Goal: Task Accomplishment & Management: Complete application form

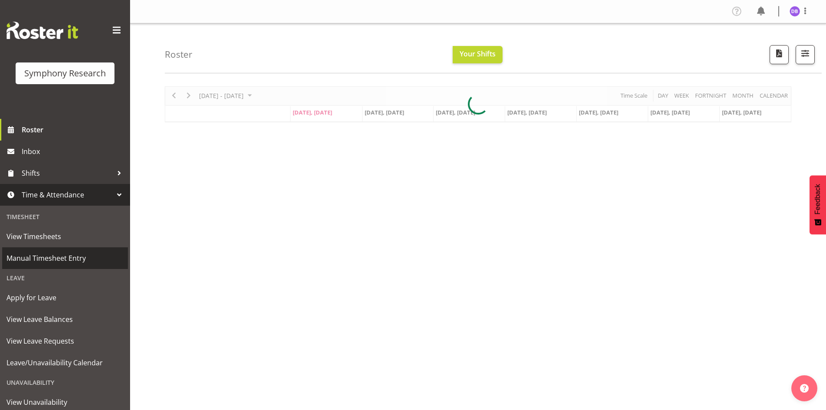
click at [51, 256] on span "Manual Timesheet Entry" at bounding box center [65, 258] width 117 height 13
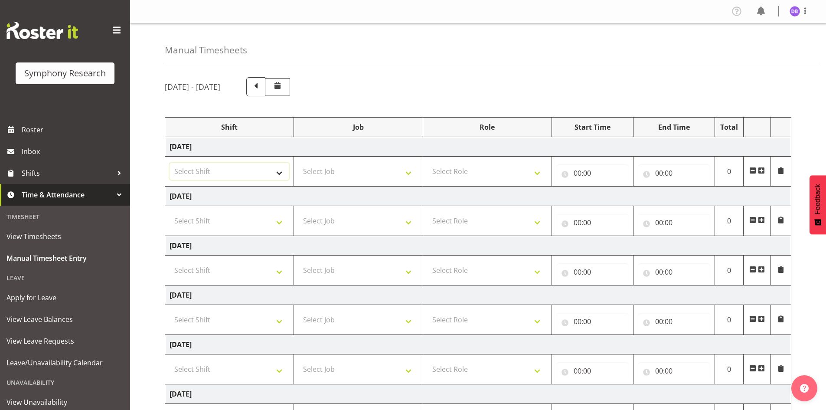
click at [280, 170] on select "Select Shift !!Weekend Residential (Roster IT Shift Label) *Business 9/10am ~ 4…" at bounding box center [230, 171] width 120 height 17
select select "48116"
click at [170, 163] on select "Select Shift !!Weekend Residential (Roster IT Shift Label) *Business 9/10am ~ 4…" at bounding box center [230, 171] width 120 height 17
click at [413, 172] on select "Select Job 550060 IF Admin 553492 World Poll Aus Wave 2 Main 2025 553493 World …" at bounding box center [358, 171] width 120 height 17
select select "10633"
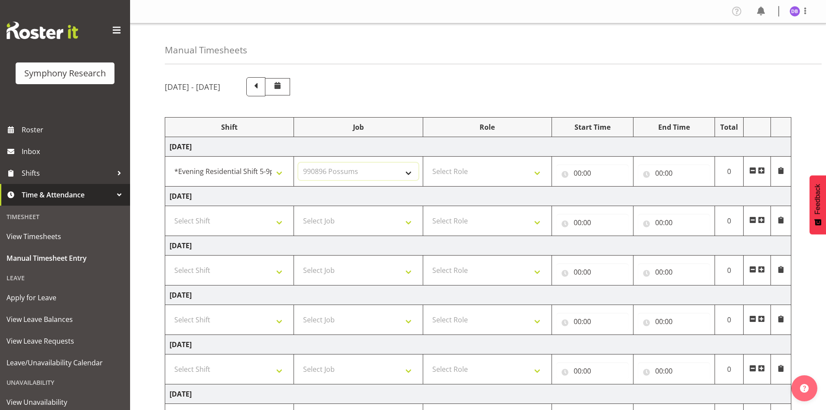
click at [298, 163] on select "Select Job 550060 IF Admin 553492 World Poll Aus Wave 2 Main 2025 553493 World …" at bounding box center [358, 171] width 120 height 17
click at [496, 169] on select "Select Role Briefing Interviewing" at bounding box center [488, 171] width 120 height 17
select select "47"
click at [428, 163] on select "Select Role Briefing Interviewing" at bounding box center [488, 171] width 120 height 17
click at [584, 170] on input "00:00" at bounding box center [593, 172] width 72 height 17
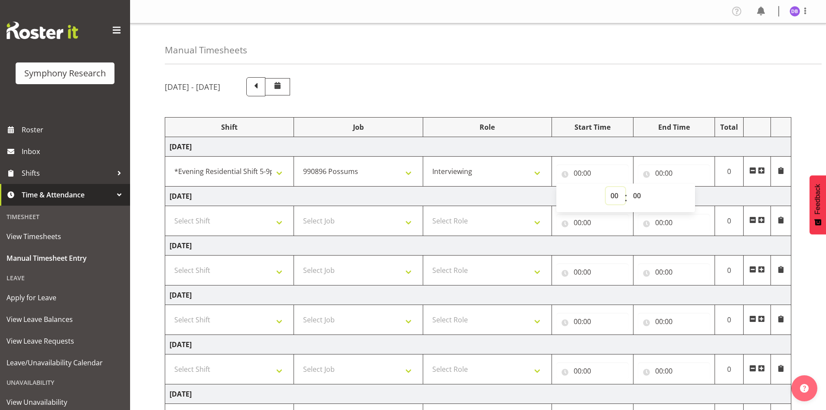
click at [620, 196] on select "00 01 02 03 04 05 06 07 08 09 10 11 12 13 14 15 16 17 18 19 20 21 22 23" at bounding box center [616, 195] width 20 height 17
select select "17"
click at [606, 187] on select "00 01 02 03 04 05 06 07 08 09 10 11 12 13 14 15 16 17 18 19 20 21 22 23" at bounding box center [616, 195] width 20 height 17
type input "17:00"
click at [671, 169] on input "00:00" at bounding box center [674, 172] width 72 height 17
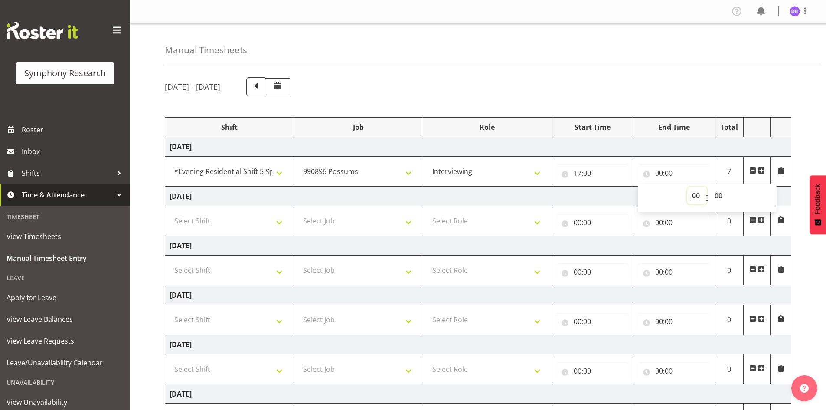
click at [698, 193] on select "00 01 02 03 04 05 06 07 08 09 10 11 12 13 14 15 16 17 18 19 20 21 22 23" at bounding box center [698, 195] width 20 height 17
select select "17"
click at [688, 187] on select "00 01 02 03 04 05 06 07 08 09 10 11 12 13 14 15 16 17 18 19 20 21 22 23" at bounding box center [698, 195] width 20 height 17
type input "17:00"
click at [719, 196] on select "00 01 02 03 04 05 06 07 08 09 10 11 12 13 14 15 16 17 18 19 20 21 22 23 24 25 2…" at bounding box center [720, 195] width 20 height 17
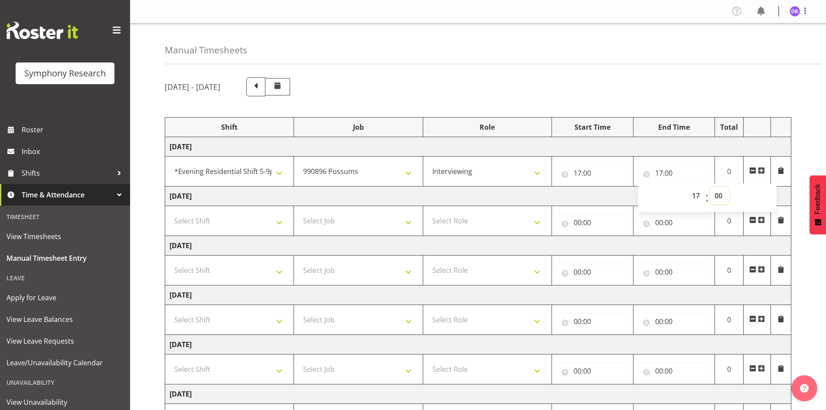
select select "10"
click at [710, 187] on select "00 01 02 03 04 05 06 07 08 09 10 11 12 13 14 15 16 17 18 19 20 21 22 23 24 25 2…" at bounding box center [720, 195] width 20 height 17
type input "17:10"
click at [764, 168] on span at bounding box center [761, 170] width 7 height 7
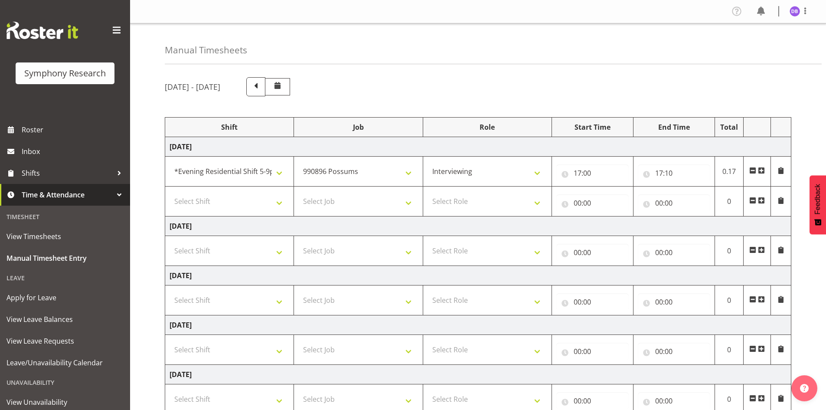
click at [764, 168] on span at bounding box center [761, 170] width 7 height 7
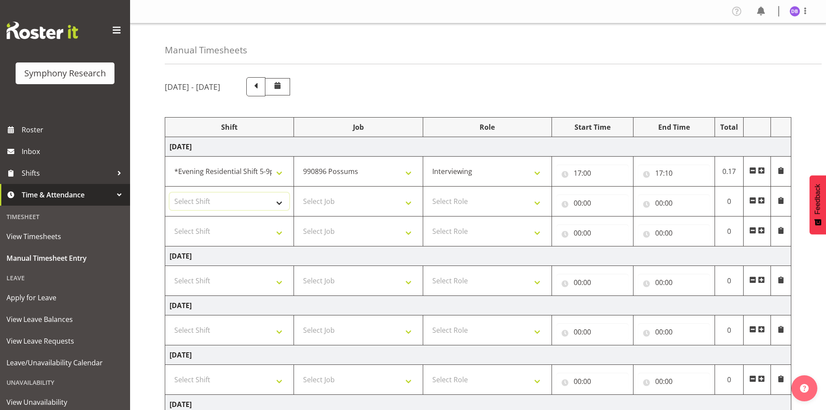
click at [279, 201] on select "Select Shift !!Weekend Residential (Roster IT Shift Label) *Business 9/10am ~ 4…" at bounding box center [230, 201] width 120 height 17
select select "48116"
click at [170, 193] on select "Select Shift !!Weekend Residential (Roster IT Shift Label) *Business 9/10am ~ 4…" at bounding box center [230, 201] width 120 height 17
click at [413, 202] on select "Select Job 550060 IF Admin 553492 World Poll Aus Wave 2 Main 2025 553493 World …" at bounding box center [358, 201] width 120 height 17
select select "10575"
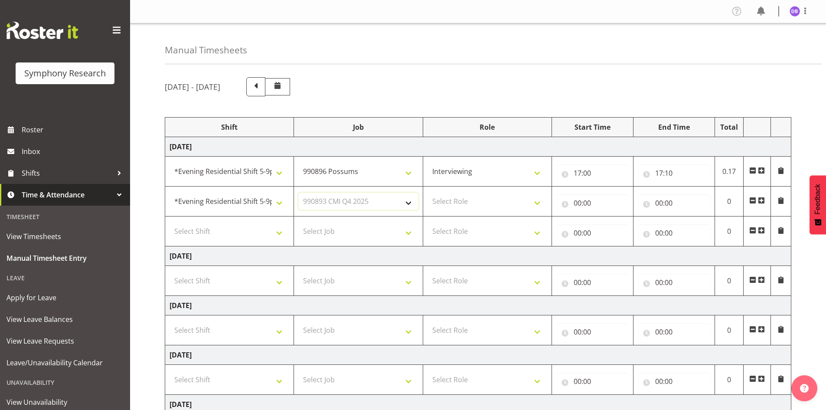
click at [298, 193] on select "Select Job 550060 IF Admin 553492 World Poll Aus Wave 2 Main 2025 553493 World …" at bounding box center [358, 201] width 120 height 17
click at [540, 203] on select "Select Role Briefing Interviewing" at bounding box center [488, 201] width 120 height 17
select select "47"
click at [428, 193] on select "Select Role Briefing Interviewing" at bounding box center [488, 201] width 120 height 17
click at [585, 201] on input "00:00" at bounding box center [593, 202] width 72 height 17
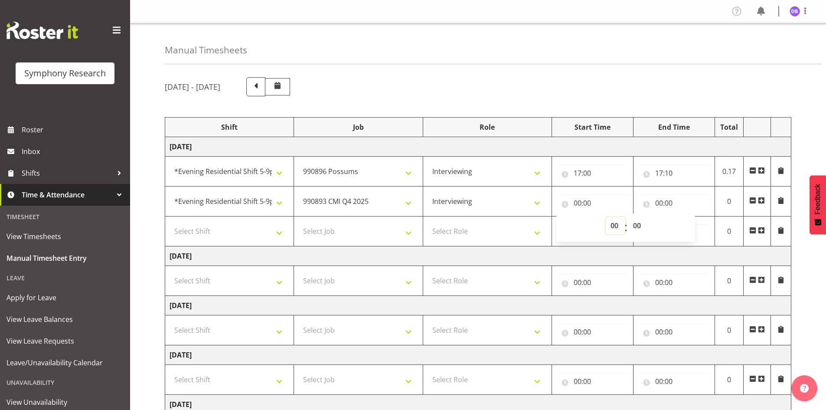
click at [613, 227] on select "00 01 02 03 04 05 06 07 08 09 10 11 12 13 14 15 16 17 18 19 20 21 22 23" at bounding box center [616, 225] width 20 height 17
select select "17"
click at [606, 217] on select "00 01 02 03 04 05 06 07 08 09 10 11 12 13 14 15 16 17 18 19 20 21 22 23" at bounding box center [616, 225] width 20 height 17
type input "17:00"
click at [639, 225] on select "00 01 02 03 04 05 06 07 08 09 10 11 12 13 14 15 16 17 18 19 20 21 22 23 24 25 2…" at bounding box center [639, 225] width 20 height 17
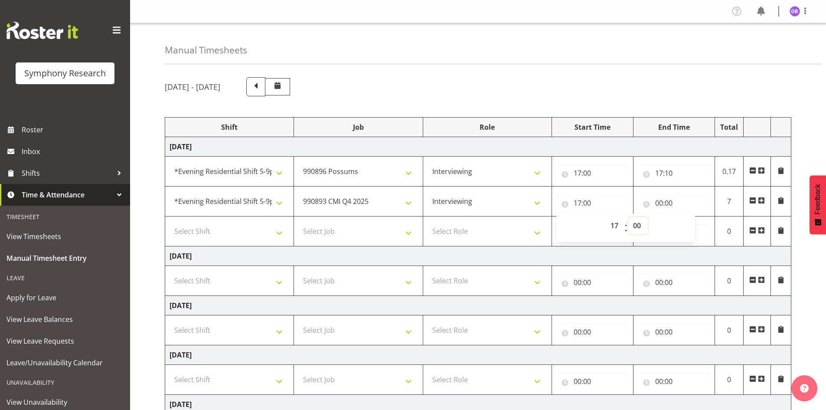
select select "10"
click at [629, 217] on select "00 01 02 03 04 05 06 07 08 09 10 11 12 13 14 15 16 17 18 19 20 21 22 23 24 25 2…" at bounding box center [639, 225] width 20 height 17
type input "17:10"
click at [670, 201] on input "00:00" at bounding box center [674, 202] width 72 height 17
click at [697, 225] on select "00 01 02 03 04 05 06 07 08 09 10 11 12 13 14 15 16 17 18 19 20 21 22 23" at bounding box center [698, 225] width 20 height 17
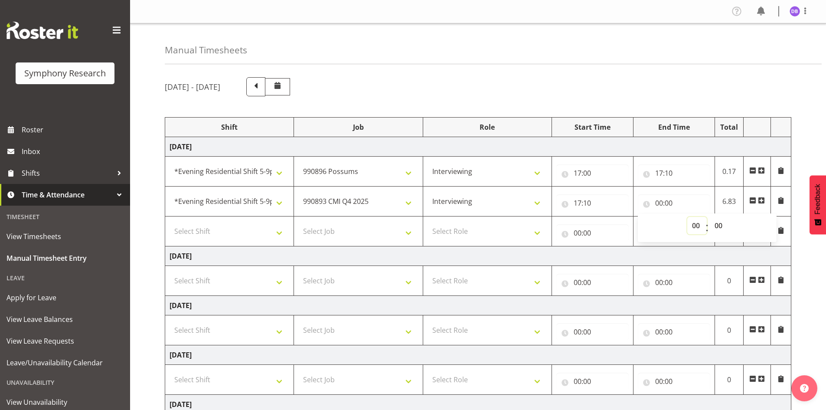
select select "17"
click at [688, 217] on select "00 01 02 03 04 05 06 07 08 09 10 11 12 13 14 15 16 17 18 19 20 21 22 23" at bounding box center [698, 225] width 20 height 17
type input "17:00"
click at [718, 220] on select "00 01 02 03 04 05 06 07 08 09 10 11 12 13 14 15 16 17 18 19 20 21 22 23 24 25 2…" at bounding box center [720, 225] width 20 height 17
select select "36"
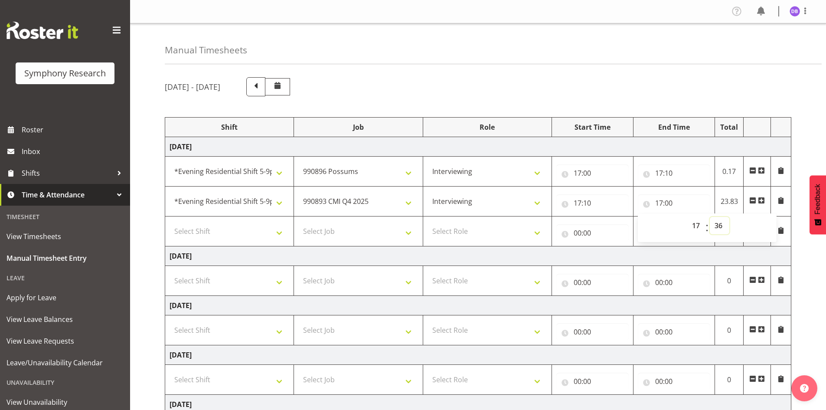
click at [710, 217] on select "00 01 02 03 04 05 06 07 08 09 10 11 12 13 14 15 16 17 18 19 20 21 22 23 24 25 2…" at bounding box center [720, 225] width 20 height 17
type input "17:36"
click at [279, 232] on select "Select Shift !!Weekend Residential (Roster IT Shift Label) *Business 9/10am ~ 4…" at bounding box center [230, 231] width 120 height 17
select select "48116"
click at [170, 223] on select "Select Shift !!Weekend Residential (Roster IT Shift Label) *Business 9/10am ~ 4…" at bounding box center [230, 231] width 120 height 17
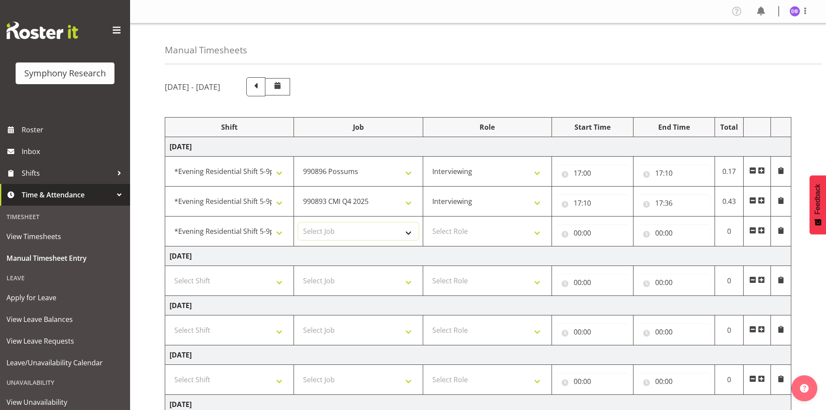
click at [409, 232] on select "Select Job 550060 IF Admin 553492 World Poll Aus Wave 2 Main 2025 553493 World …" at bounding box center [358, 231] width 120 height 17
select select "10633"
click at [298, 223] on select "Select Job 550060 IF Admin 553492 World Poll Aus Wave 2 Main 2025 553493 World …" at bounding box center [358, 231] width 120 height 17
click at [536, 234] on select "Select Role Briefing Interviewing" at bounding box center [488, 231] width 120 height 17
select select "47"
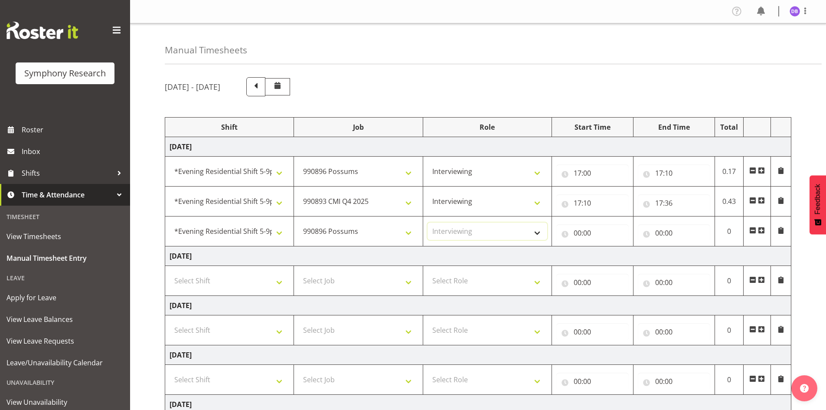
click at [428, 223] on select "Select Role Briefing Interviewing" at bounding box center [488, 231] width 120 height 17
click at [584, 235] on input "00:00" at bounding box center [593, 232] width 72 height 17
click at [615, 254] on select "00 01 02 03 04 05 06 07 08 09 10 11 12 13 14 15 16 17 18 19 20 21 22 23" at bounding box center [616, 255] width 20 height 17
select select "17"
click at [606, 247] on select "00 01 02 03 04 05 06 07 08 09 10 11 12 13 14 15 16 17 18 19 20 21 22 23" at bounding box center [616, 255] width 20 height 17
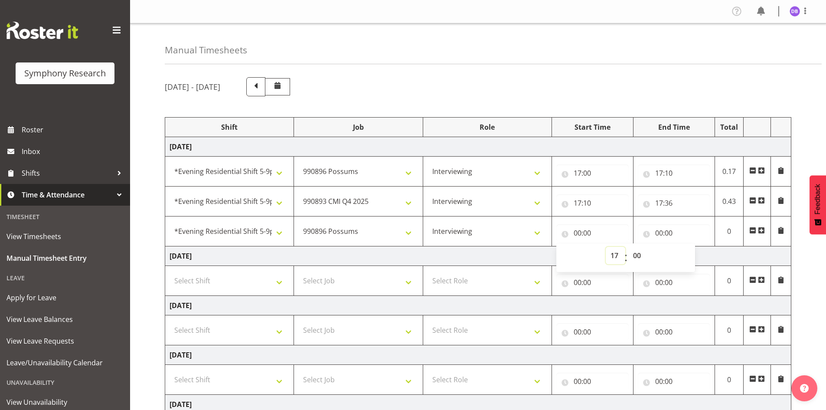
type input "17:00"
click at [639, 253] on select "00 01 02 03 04 05 06 07 08 09 10 11 12 13 14 15 16 17 18 19 20 21 22 23 24 25 2…" at bounding box center [639, 255] width 20 height 17
select select "36"
click at [629, 247] on select "00 01 02 03 04 05 06 07 08 09 10 11 12 13 14 15 16 17 18 19 20 21 22 23 24 25 2…" at bounding box center [639, 255] width 20 height 17
type input "17:36"
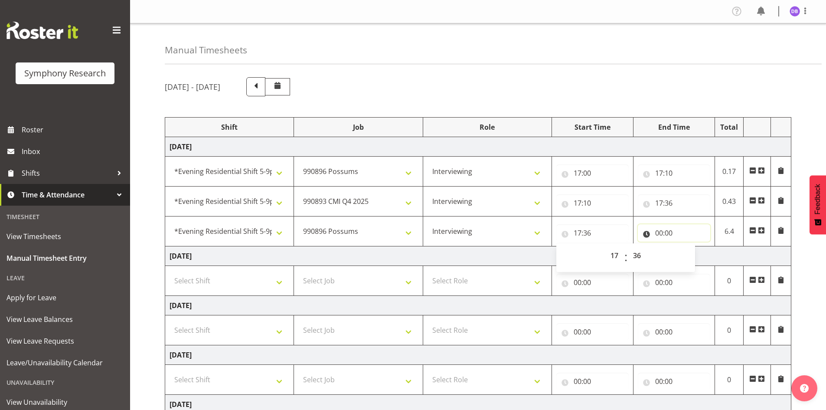
click at [668, 230] on input "00:00" at bounding box center [674, 232] width 72 height 17
click at [698, 259] on select "00 01 02 03 04 05 06 07 08 09 10 11 12 13 14 15 16 17 18 19 20 21 22 23" at bounding box center [698, 255] width 20 height 17
select select "18"
click at [688, 247] on select "00 01 02 03 04 05 06 07 08 09 10 11 12 13 14 15 16 17 18 19 20 21 22 23" at bounding box center [698, 255] width 20 height 17
type input "18:00"
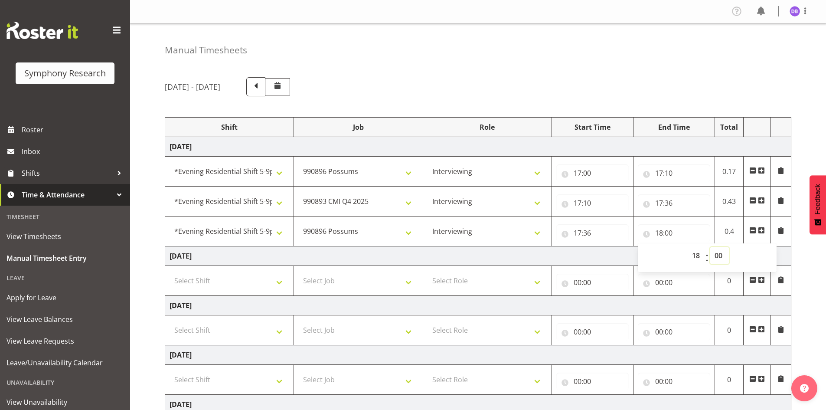
click at [719, 250] on select "00 01 02 03 04 05 06 07 08 09 10 11 12 13 14 15 16 17 18 19 20 21 22 23 24 25 2…" at bounding box center [720, 255] width 20 height 17
select select "8"
click at [710, 247] on select "00 01 02 03 04 05 06 07 08 09 10 11 12 13 14 15 16 17 18 19 20 21 22 23 24 25 2…" at bounding box center [720, 255] width 20 height 17
type input "18:08"
click at [761, 230] on span at bounding box center [761, 230] width 7 height 7
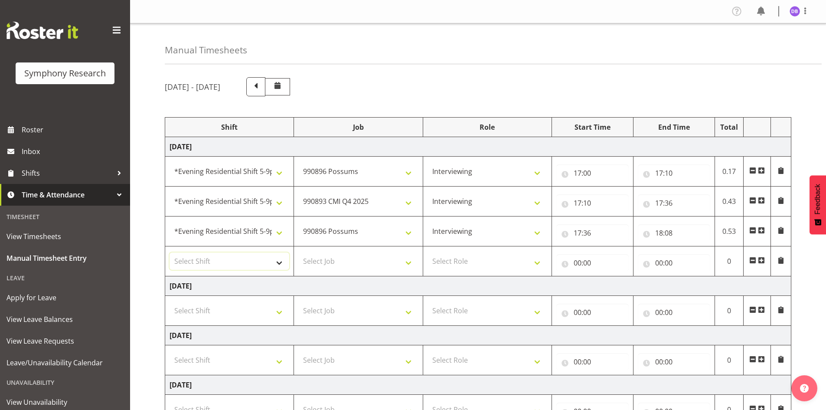
click at [278, 260] on select "Select Shift !!Weekend Residential (Roster IT Shift Label) *Business 9/10am ~ 4…" at bounding box center [230, 260] width 120 height 17
select select "48116"
click at [170, 252] on select "Select Shift !!Weekend Residential (Roster IT Shift Label) *Business 9/10am ~ 4…" at bounding box center [230, 260] width 120 height 17
click at [412, 262] on select "Select Job 550060 IF Admin 553492 World Poll Aus Wave 2 Main 2025 553493 World …" at bounding box center [358, 260] width 120 height 17
select select "10499"
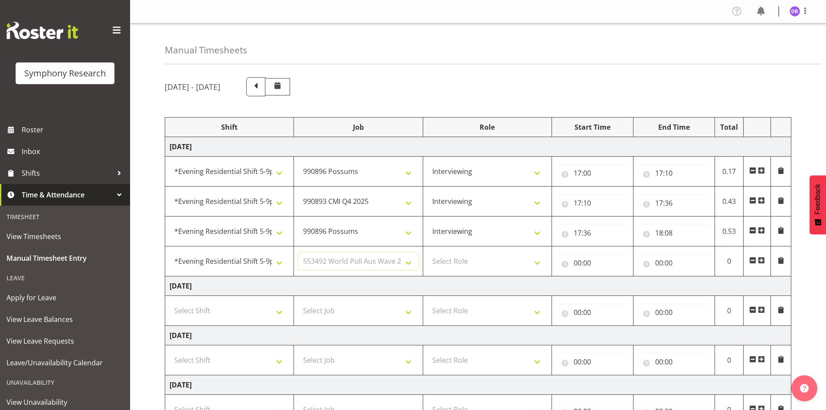
click at [298, 252] on select "Select Job 550060 IF Admin 553492 World Poll Aus Wave 2 Main 2025 553493 World …" at bounding box center [358, 260] width 120 height 17
click at [535, 261] on select "Select Role Briefing Interviewing" at bounding box center [488, 260] width 120 height 17
select select "297"
click at [428, 252] on select "Select Role Briefing Interviewing" at bounding box center [488, 260] width 120 height 17
click at [586, 261] on input "00:00" at bounding box center [593, 262] width 72 height 17
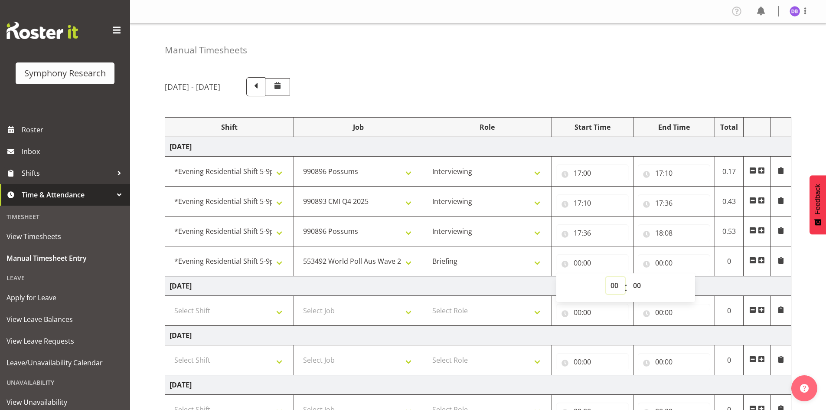
click at [616, 285] on select "00 01 02 03 04 05 06 07 08 09 10 11 12 13 14 15 16 17 18 19 20 21 22 23" at bounding box center [616, 285] width 20 height 17
select select "18"
click at [606, 277] on select "00 01 02 03 04 05 06 07 08 09 10 11 12 13 14 15 16 17 18 19 20 21 22 23" at bounding box center [616, 285] width 20 height 17
type input "18:00"
click at [636, 285] on select "00 01 02 03 04 05 06 07 08 09 10 11 12 13 14 15 16 17 18 19 20 21 22 23 24 25 2…" at bounding box center [639, 285] width 20 height 17
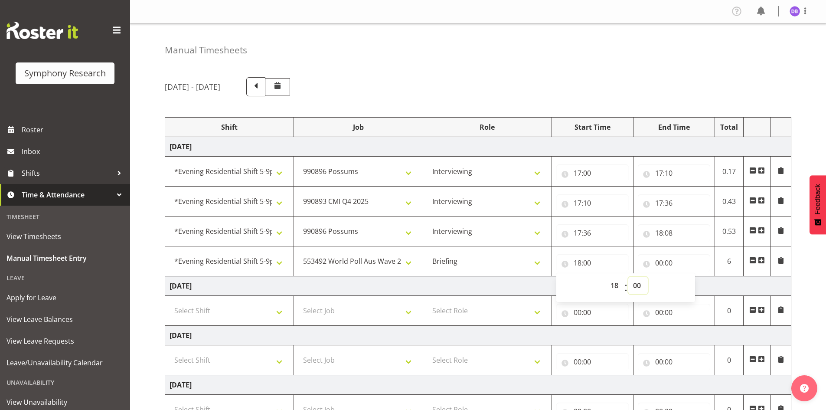
select select "8"
click at [629, 277] on select "00 01 02 03 04 05 06 07 08 09 10 11 12 13 14 15 16 17 18 19 20 21 22 23 24 25 2…" at bounding box center [639, 285] width 20 height 17
type input "18:08"
click at [669, 258] on input "00:00" at bounding box center [674, 262] width 72 height 17
click at [696, 285] on select "00 01 02 03 04 05 06 07 08 09 10 11 12 13 14 15 16 17 18 19 20 21 22 23" at bounding box center [698, 285] width 20 height 17
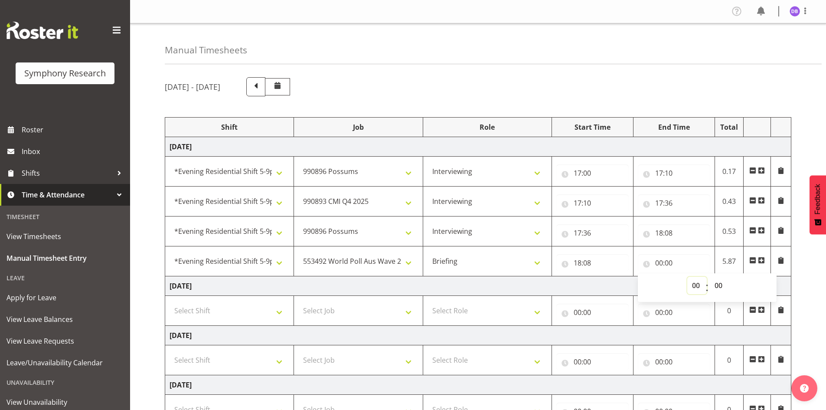
select select "18"
click at [688, 277] on select "00 01 02 03 04 05 06 07 08 09 10 11 12 13 14 15 16 17 18 19 20 21 22 23" at bounding box center [698, 285] width 20 height 17
type input "18:00"
click at [724, 286] on select "00 01 02 03 04 05 06 07 08 09 10 11 12 13 14 15 16 17 18 19 20 21 22 23 24 25 2…" at bounding box center [720, 285] width 20 height 17
select select "16"
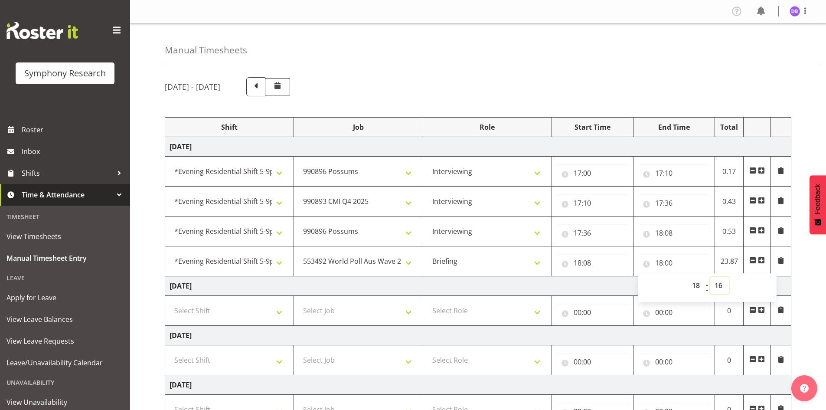
click at [710, 277] on select "00 01 02 03 04 05 06 07 08 09 10 11 12 13 14 15 16 17 18 19 20 21 22 23 24 25 2…" at bounding box center [720, 285] width 20 height 17
type input "18:16"
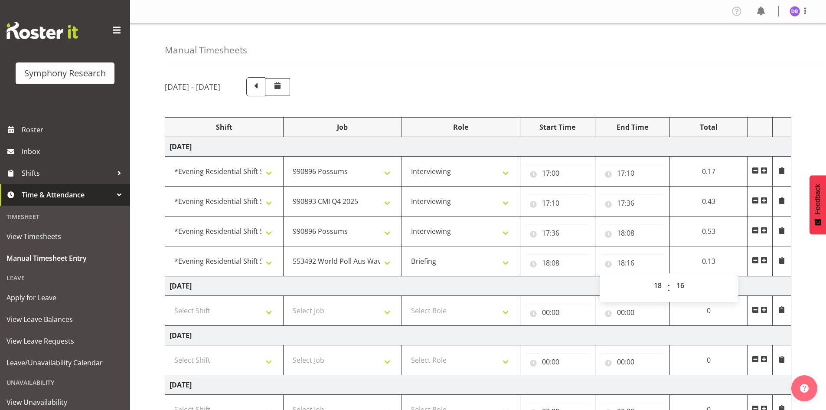
click at [766, 257] on span at bounding box center [764, 260] width 7 height 7
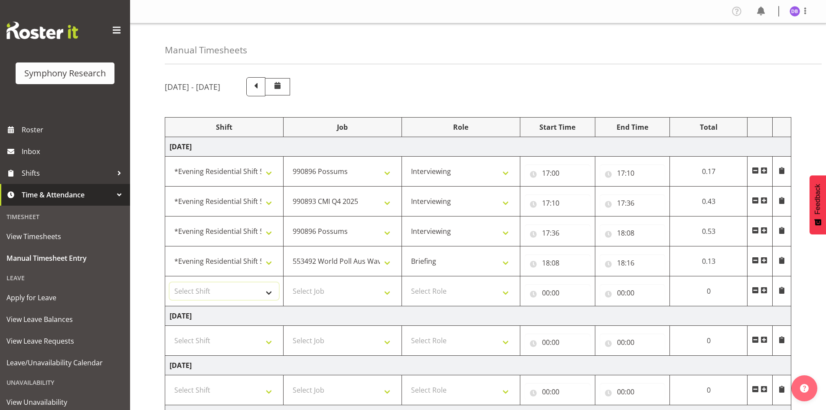
click at [267, 291] on select "Select Shift !!Weekend Residential (Roster IT Shift Label) *Business 9/10am ~ 4…" at bounding box center [224, 290] width 109 height 17
select select "48116"
click at [170, 282] on select "Select Shift !!Weekend Residential (Roster IT Shift Label) *Business 9/10am ~ 4…" at bounding box center [224, 290] width 109 height 17
click at [393, 291] on select "Select Job 550060 IF Admin 553492 World Poll Aus Wave 2 Main 2025 553493 World …" at bounding box center [342, 290] width 109 height 17
select select "10633"
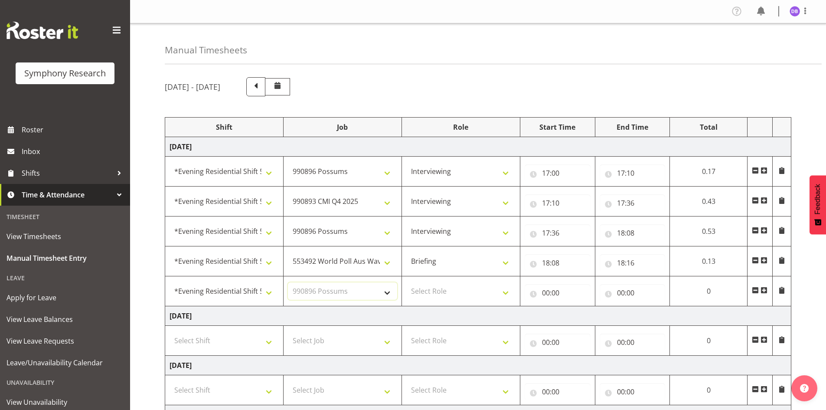
click at [288, 282] on select "Select Job 550060 IF Admin 553492 World Poll Aus Wave 2 Main 2025 553493 World …" at bounding box center [342, 290] width 109 height 17
click at [504, 291] on select "Select Role Briefing Interviewing" at bounding box center [460, 290] width 109 height 17
select select "47"
click at [406, 282] on select "Select Role Briefing Interviewing" at bounding box center [460, 290] width 109 height 17
click at [552, 292] on input "00:00" at bounding box center [558, 292] width 66 height 17
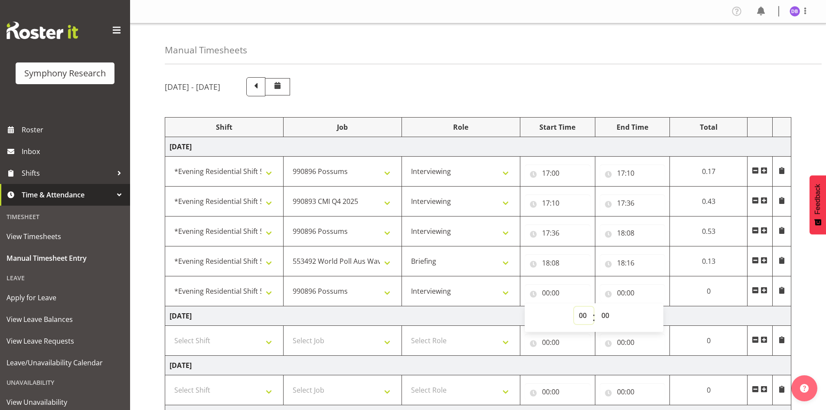
click at [582, 314] on select "00 01 02 03 04 05 06 07 08 09 10 11 12 13 14 15 16 17 18 19 20 21 22 23" at bounding box center [584, 315] width 20 height 17
select select "18"
click at [594, 307] on select "00 01 02 03 04 05 06 07 08 09 10 11 12 13 14 15 16 17 18 19 20 21 22 23" at bounding box center [584, 315] width 20 height 17
type input "18:00"
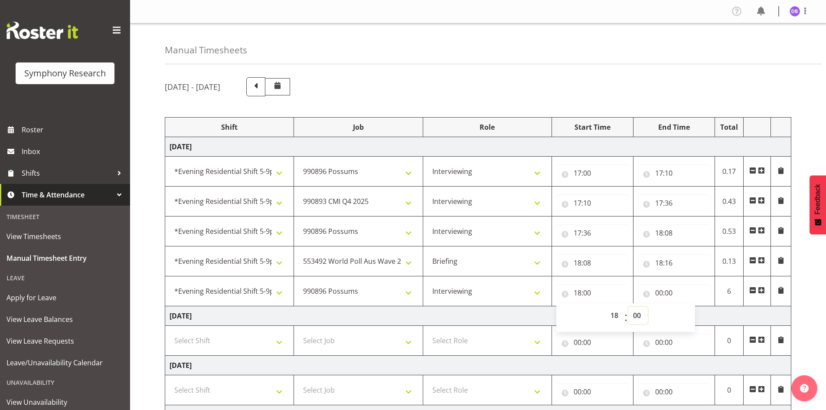
click at [640, 314] on select "00 01 02 03 04 05 06 07 08 09 10 11 12 13 14 15 16 17 18 19 20 21 22 23 24 25 2…" at bounding box center [639, 315] width 20 height 17
select select "16"
click at [629, 307] on select "00 01 02 03 04 05 06 07 08 09 10 11 12 13 14 15 16 17 18 19 20 21 22 23 24 25 2…" at bounding box center [639, 315] width 20 height 17
type input "18:16"
click at [673, 290] on input "00:00" at bounding box center [674, 292] width 72 height 17
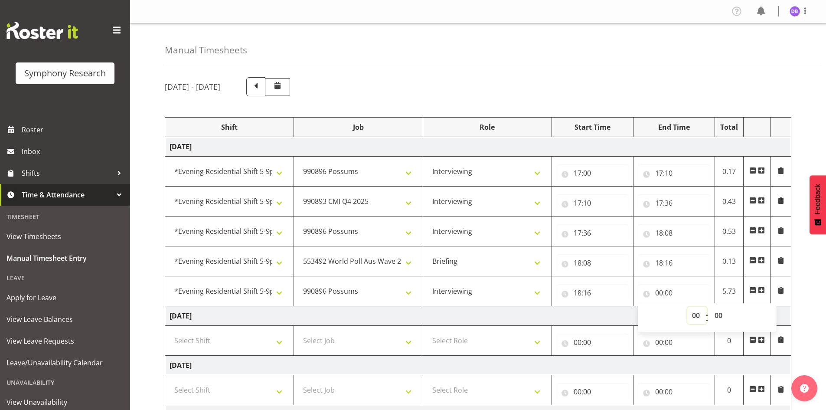
click at [697, 318] on select "00 01 02 03 04 05 06 07 08 09 10 11 12 13 14 15 16 17 18 19 20 21 22 23" at bounding box center [698, 315] width 20 height 17
select select "20"
click at [688, 307] on select "00 01 02 03 04 05 06 07 08 09 10 11 12 13 14 15 16 17 18 19 20 21 22 23" at bounding box center [698, 315] width 20 height 17
type input "20:00"
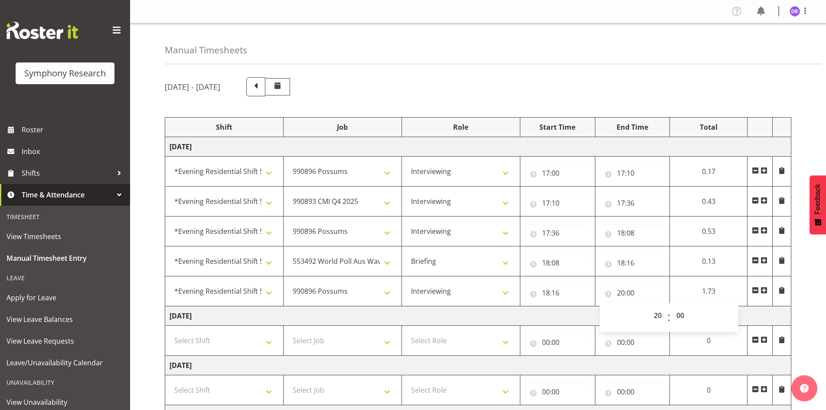
click at [767, 289] on span at bounding box center [764, 290] width 7 height 7
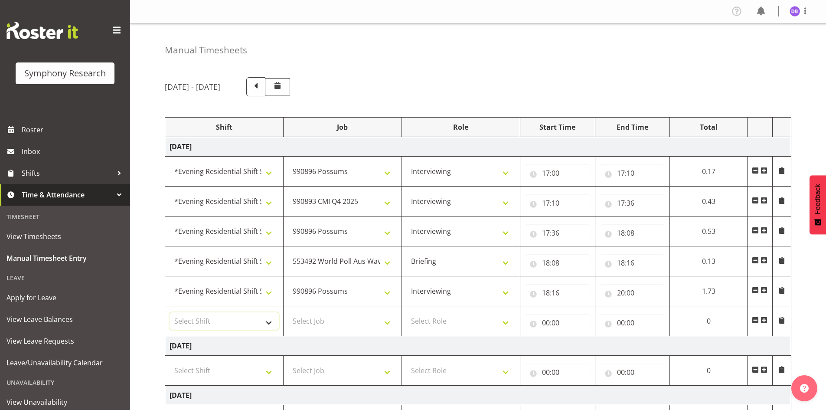
click at [268, 322] on select "Select Shift !!Weekend Residential (Roster IT Shift Label) *Business 9/10am ~ 4…" at bounding box center [224, 320] width 109 height 17
select select "48116"
click at [170, 312] on select "Select Shift !!Weekend Residential (Roster IT Shift Label) *Business 9/10am ~ 4…" at bounding box center [224, 320] width 109 height 17
click at [385, 324] on select "Select Job 550060 IF Admin 553492 World Poll Aus Wave 2 Main 2025 553493 World …" at bounding box center [342, 320] width 109 height 17
select select "10499"
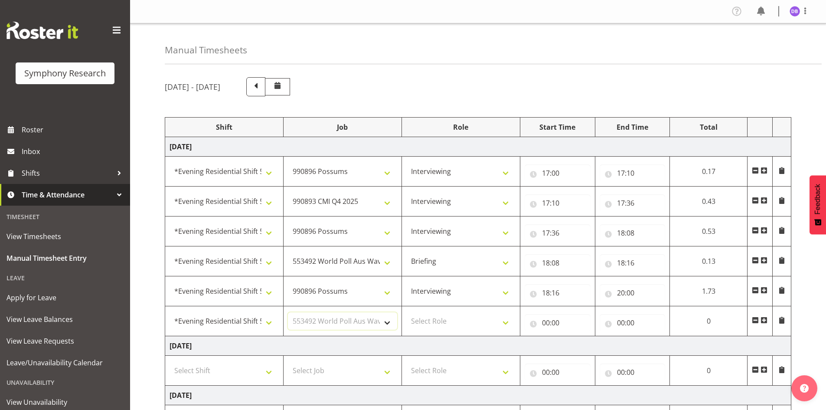
click at [288, 312] on select "Select Job 550060 IF Admin 553492 World Poll Aus Wave 2 Main 2025 553493 World …" at bounding box center [342, 320] width 109 height 17
click at [509, 322] on select "Select Role Briefing Interviewing" at bounding box center [460, 320] width 109 height 17
select select "47"
click at [406, 312] on select "Select Role Briefing Interviewing" at bounding box center [460, 320] width 109 height 17
click at [553, 324] on input "00:00" at bounding box center [558, 322] width 66 height 17
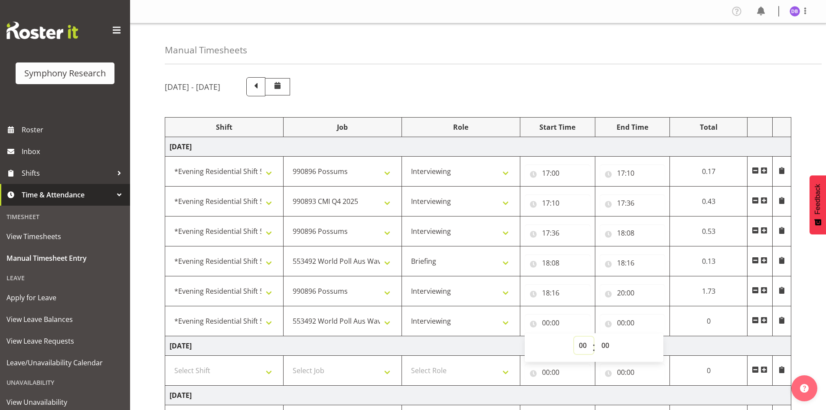
click at [579, 344] on select "00 01 02 03 04 05 06 07 08 09 10 11 12 13 14 15 16 17 18 19 20 21 22 23" at bounding box center [584, 345] width 20 height 17
select select "20"
click at [594, 337] on select "00 01 02 03 04 05 06 07 08 09 10 11 12 13 14 15 16 17 18 19 20 21 22 23" at bounding box center [584, 345] width 20 height 17
type input "20:00"
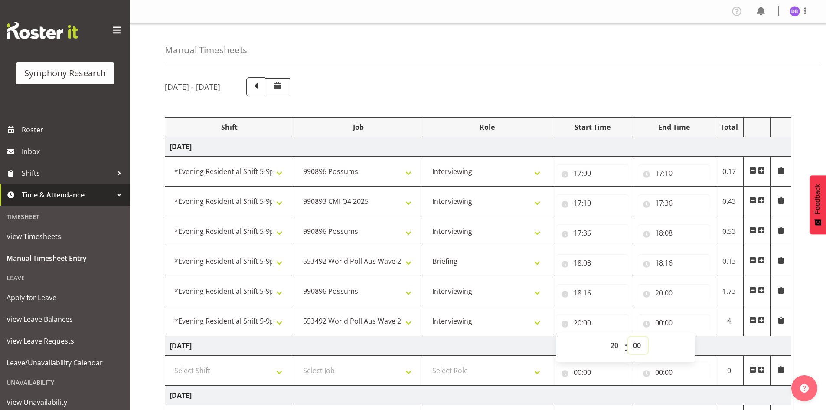
click at [639, 346] on select "00 01 02 03 04 05 06 07 08 09 10 11 12 13 14 15 16 17 18 19 20 21 22 23 24 25 2…" at bounding box center [639, 345] width 20 height 17
select select "30"
click at [629, 337] on select "00 01 02 03 04 05 06 07 08 09 10 11 12 13 14 15 16 17 18 19 20 21 22 23 24 25 2…" at bounding box center [639, 345] width 20 height 17
type input "20:30"
click at [667, 322] on input "00:00" at bounding box center [674, 322] width 72 height 17
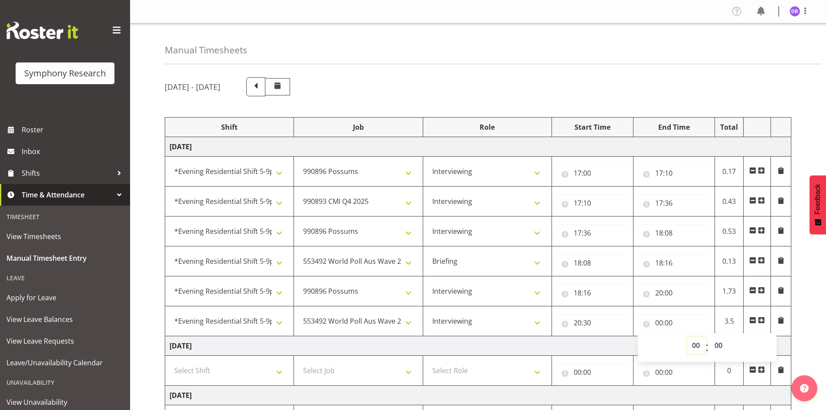
click at [696, 347] on select "00 01 02 03 04 05 06 07 08 09 10 11 12 13 14 15 16 17 18 19 20 21 22 23" at bounding box center [698, 345] width 20 height 17
select select "22"
click at [688, 337] on select "00 01 02 03 04 05 06 07 08 09 10 11 12 13 14 15 16 17 18 19 20 21 22 23" at bounding box center [698, 345] width 20 height 17
type input "22:00"
click at [720, 343] on select "00 01 02 03 04 05 06 07 08 09 10 11 12 13 14 15 16 17 18 19 20 21 22 23 24 25 2…" at bounding box center [720, 345] width 20 height 17
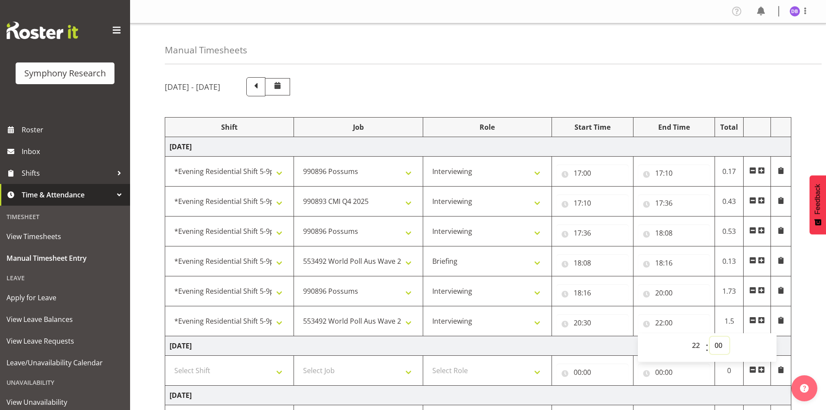
select select "30"
click at [710, 337] on select "00 01 02 03 04 05 06 07 08 09 10 11 12 13 14 15 16 17 18 19 20 21 22 23 24 25 2…" at bounding box center [720, 345] width 20 height 17
type input "22:30"
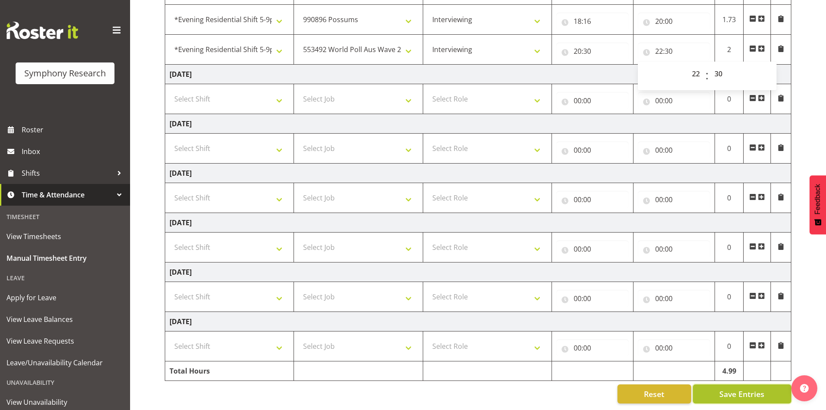
click at [735, 388] on span "Save Entries" at bounding box center [742, 393] width 45 height 11
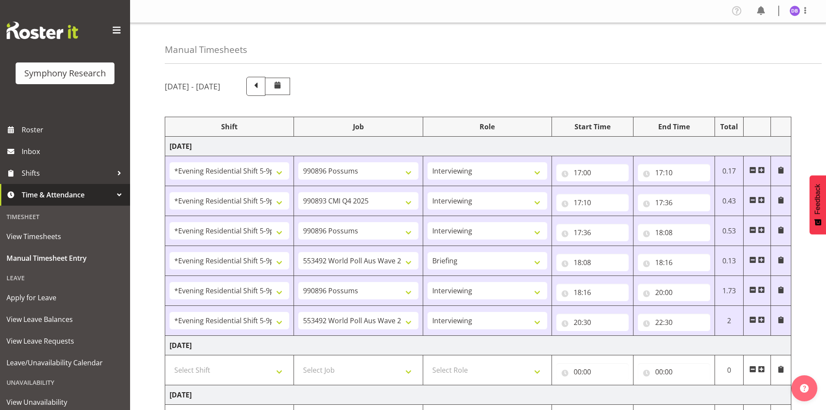
scroll to position [0, 0]
click at [671, 172] on input "17:10" at bounding box center [674, 172] width 72 height 17
click at [718, 197] on select "00 01 02 03 04 05 06 07 08 09 10 11 12 13 14 15 16 17 18 19 20 21 22 23 24 25 2…" at bounding box center [720, 195] width 20 height 17
select select "11"
click at [710, 187] on select "00 01 02 03 04 05 06 07 08 09 10 11 12 13 14 15 16 17 18 19 20 21 22 23 24 25 2…" at bounding box center [720, 195] width 20 height 17
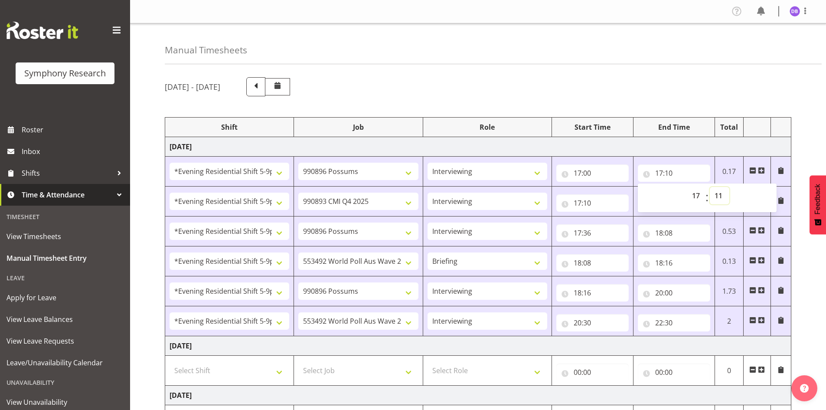
type input "17:11"
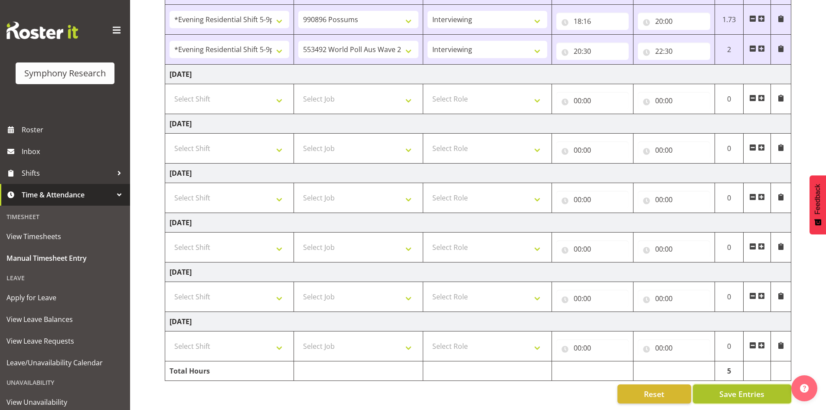
click at [731, 388] on span "Save Entries" at bounding box center [742, 393] width 45 height 11
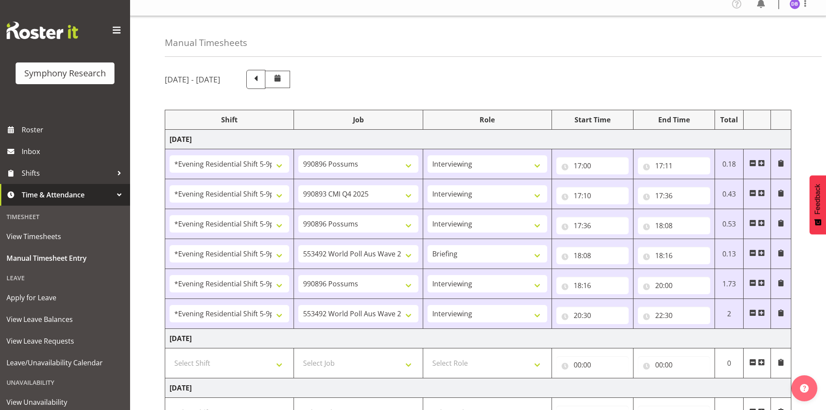
scroll to position [0, 0]
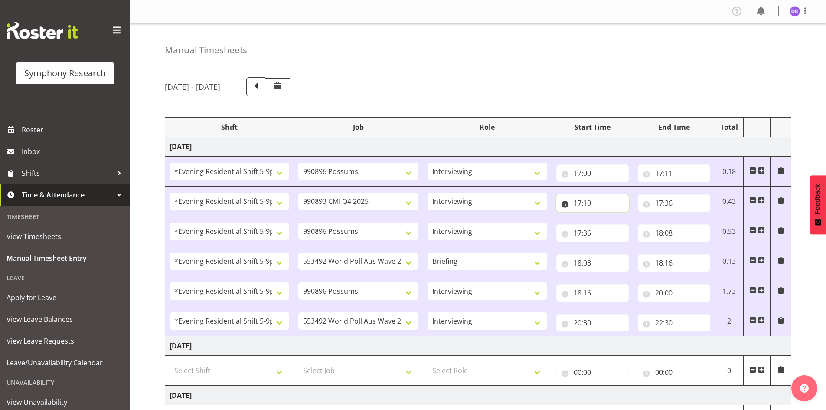
click at [588, 202] on input "17:10" at bounding box center [593, 202] width 72 height 17
click at [642, 226] on select "00 01 02 03 04 05 06 07 08 09 10 11 12 13 14 15 16 17 18 19 20 21 22 23 24 25 2…" at bounding box center [639, 225] width 20 height 17
select select "11"
click at [629, 217] on select "00 01 02 03 04 05 06 07 08 09 10 11 12 13 14 15 16 17 18 19 20 21 22 23 24 25 2…" at bounding box center [639, 225] width 20 height 17
type input "17:11"
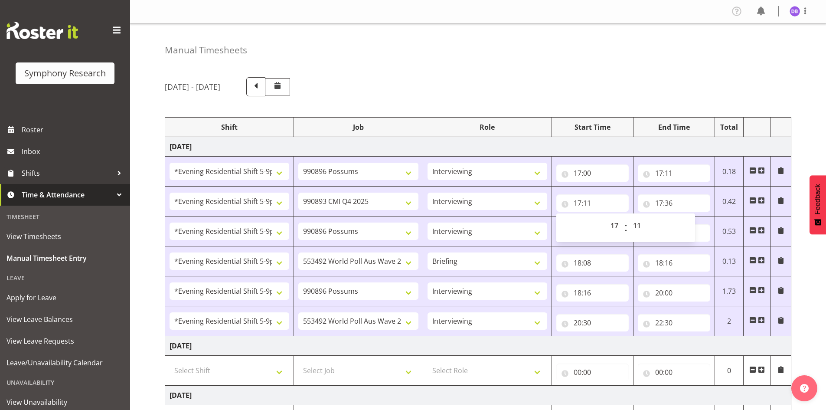
click at [501, 398] on td "Wednesday 1st October 2025" at bounding box center [478, 396] width 626 height 20
click at [592, 203] on input "17:11" at bounding box center [593, 202] width 72 height 17
click at [641, 226] on select "00 01 02 03 04 05 06 07 08 09 10 11 12 13 14 15 16 17 18 19 20 21 22 23 24 25 2…" at bounding box center [639, 225] width 20 height 17
select select "12"
click at [629, 217] on select "00 01 02 03 04 05 06 07 08 09 10 11 12 13 14 15 16 17 18 19 20 21 22 23 24 25 2…" at bounding box center [639, 225] width 20 height 17
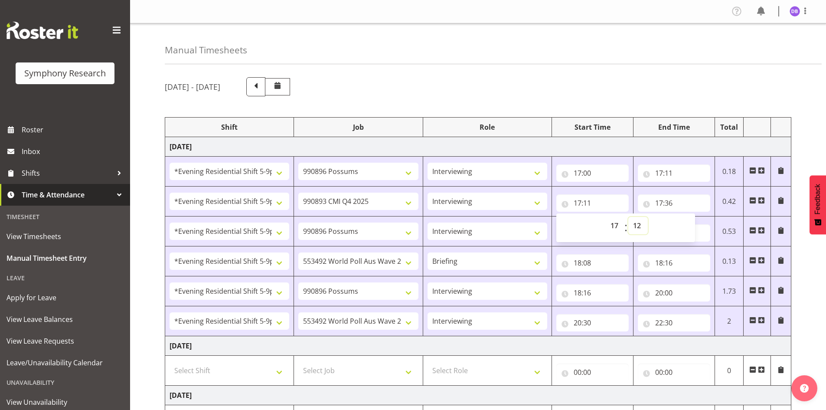
type input "17:12"
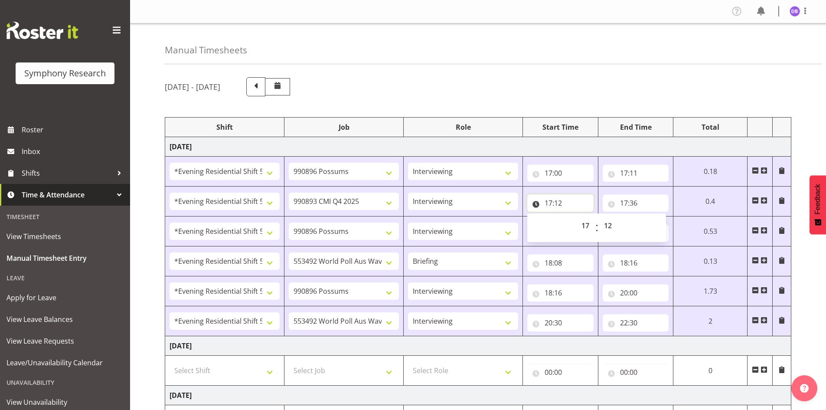
click at [560, 199] on input "17:12" at bounding box center [560, 202] width 66 height 17
click at [556, 206] on input "17:12" at bounding box center [560, 202] width 66 height 17
click at [607, 226] on select "00 01 02 03 04 05 06 07 08 09 10 11 12 13 14 15 16 17 18 19 20 21 22 23 24 25 2…" at bounding box center [609, 225] width 20 height 17
select select "11"
click at [619, 217] on select "00 01 02 03 04 05 06 07 08 09 10 11 12 13 14 15 16 17 18 19 20 21 22 23 24 25 2…" at bounding box center [609, 225] width 20 height 17
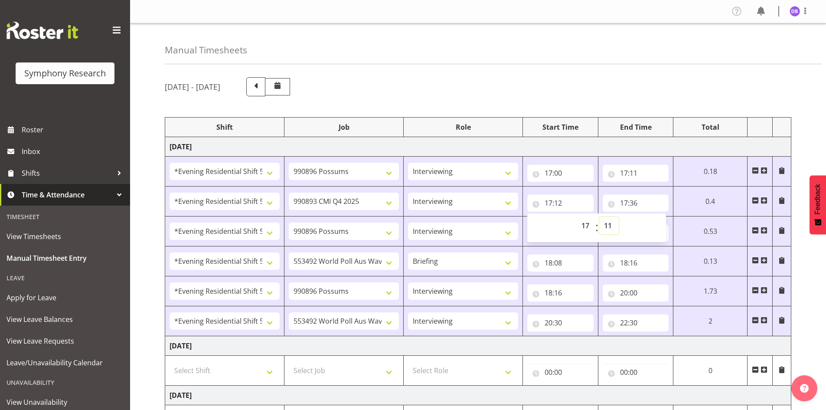
type input "17:11"
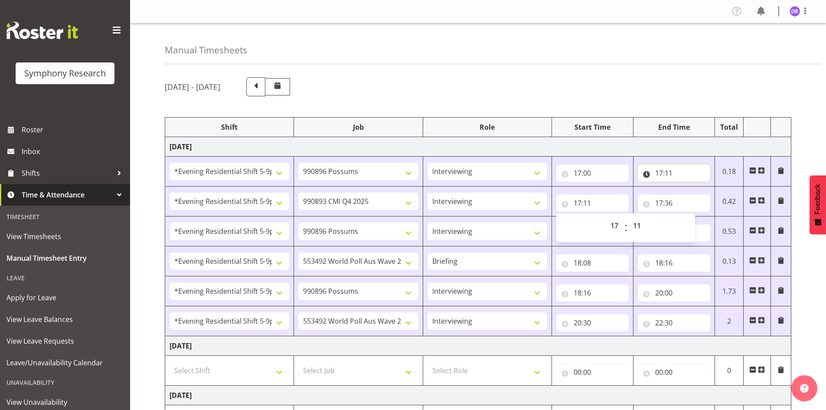
click at [672, 172] on input "17:11" at bounding box center [674, 172] width 72 height 17
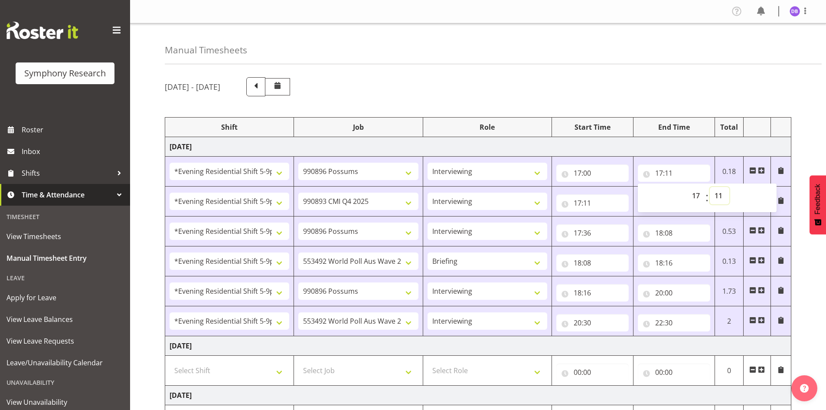
click at [722, 193] on select "00 01 02 03 04 05 06 07 08 09 10 11 12 13 14 15 16 17 18 19 20 21 22 23 24 25 2…" at bounding box center [720, 195] width 20 height 17
select select "10"
click at [710, 187] on select "00 01 02 03 04 05 06 07 08 09 10 11 12 13 14 15 16 17 18 19 20 21 22 23 24 25 2…" at bounding box center [720, 195] width 20 height 17
type input "17:10"
click at [590, 202] on input "17:11" at bounding box center [593, 202] width 72 height 17
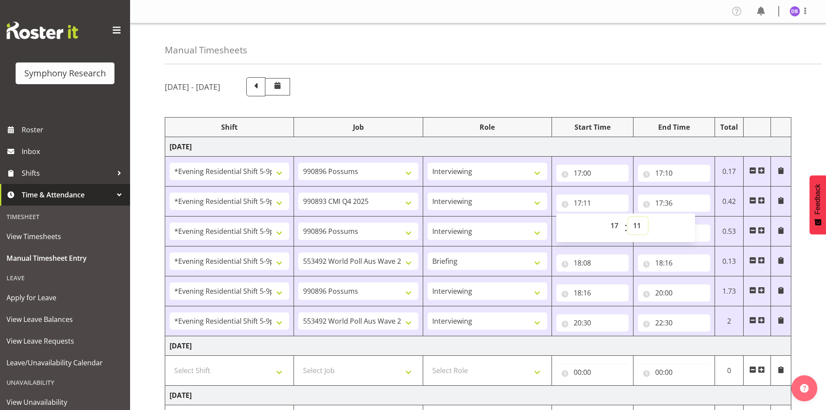
click at [640, 225] on select "00 01 02 03 04 05 06 07 08 09 10 11 12 13 14 15 16 17 18 19 20 21 22 23 24 25 2…" at bounding box center [639, 225] width 20 height 17
select select "10"
click at [629, 217] on select "00 01 02 03 04 05 06 07 08 09 10 11 12 13 14 15 16 17 18 19 20 21 22 23 24 25 2…" at bounding box center [639, 225] width 20 height 17
type input "17:10"
click at [613, 52] on div "Manual Timesheets" at bounding box center [493, 43] width 657 height 41
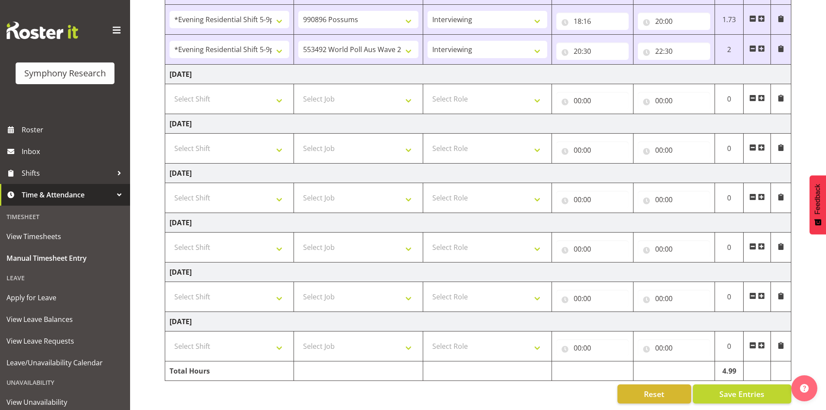
scroll to position [32, 0]
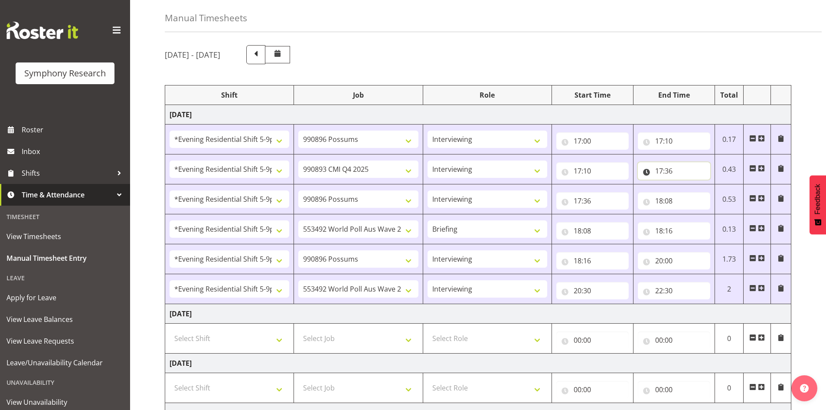
click at [673, 171] on input "17:36" at bounding box center [674, 170] width 72 height 17
click at [722, 194] on select "00 01 02 03 04 05 06 07 08 09 10 11 12 13 14 15 16 17 18 19 20 21 22 23 24 25 2…" at bounding box center [720, 193] width 20 height 17
select select "37"
click at [710, 185] on select "00 01 02 03 04 05 06 07 08 09 10 11 12 13 14 15 16 17 18 19 20 21 22 23 24 25 2…" at bounding box center [720, 193] width 20 height 17
type input "17:37"
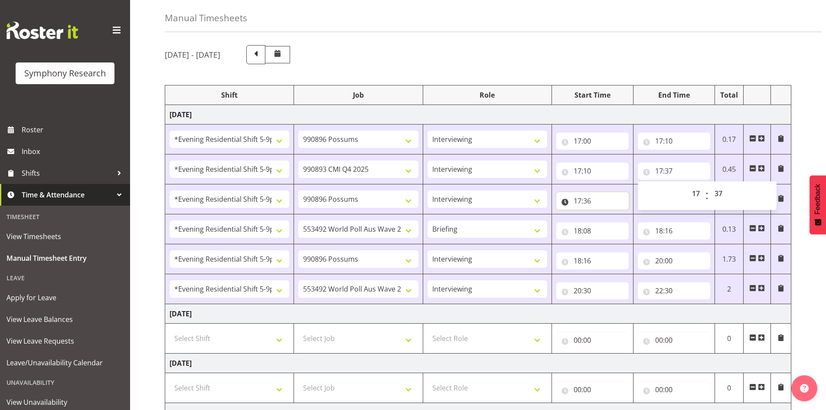
click at [592, 201] on input "17:36" at bounding box center [593, 200] width 72 height 17
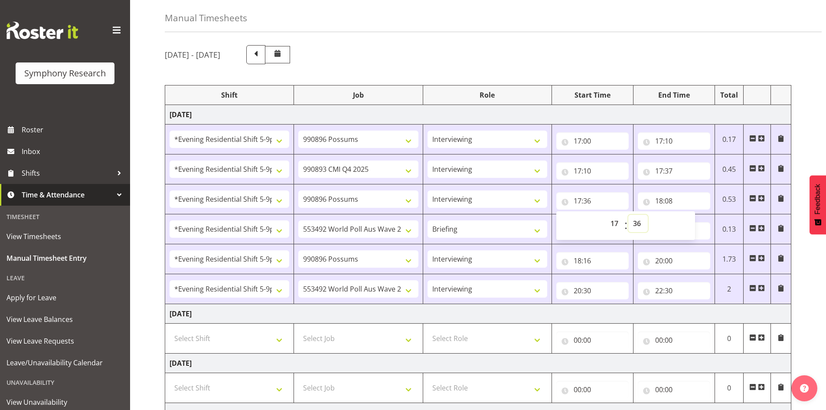
click at [638, 225] on select "00 01 02 03 04 05 06 07 08 09 10 11 12 13 14 15 16 17 18 19 20 21 22 23 24 25 2…" at bounding box center [639, 223] width 20 height 17
select select "37"
click at [629, 215] on select "00 01 02 03 04 05 06 07 08 09 10 11 12 13 14 15 16 17 18 19 20 21 22 23 24 25 2…" at bounding box center [639, 223] width 20 height 17
type input "17:37"
click at [679, 229] on div "00 01 02 03 04 05 06 07 08 09 10 11 12 13 14 15 16 17 18 19 20 21 22 23 : 00 01…" at bounding box center [626, 226] width 139 height 22
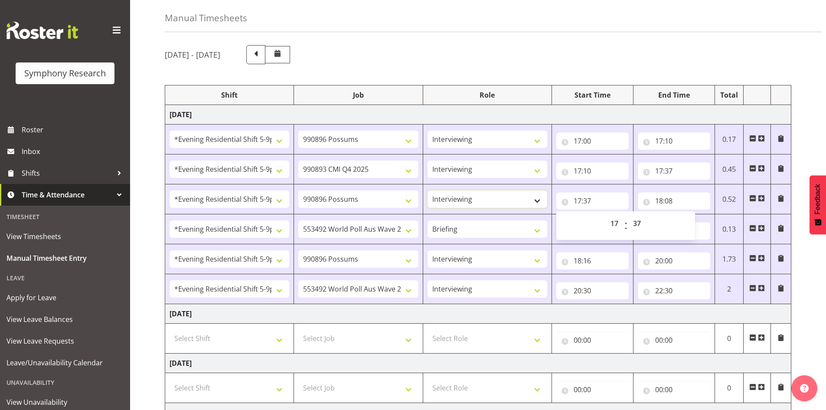
click at [513, 194] on select "Briefing Interviewing" at bounding box center [488, 198] width 120 height 17
click at [622, 32] on div "Manual Timesheets" at bounding box center [493, 11] width 657 height 41
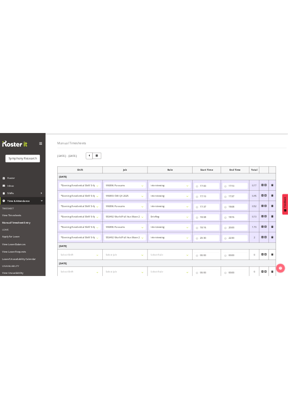
scroll to position [0, 0]
